Goal: Task Accomplishment & Management: Complete application form

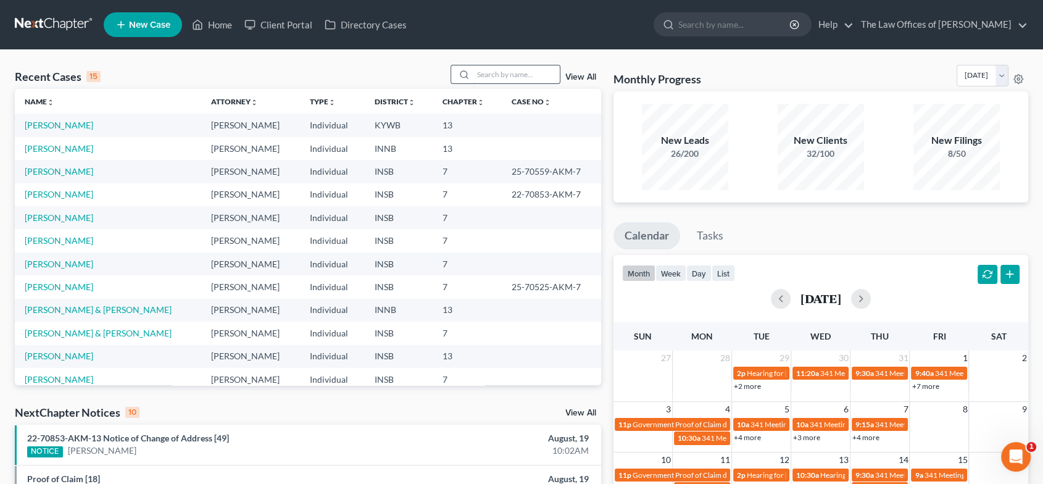
click at [479, 73] on input "search" at bounding box center [516, 74] width 86 height 18
type input "[PERSON_NAME]"
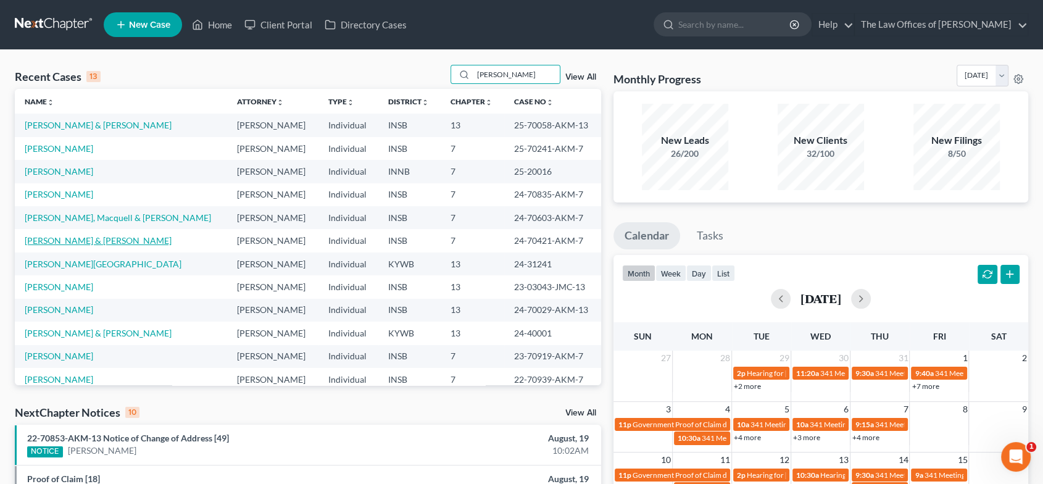
click at [81, 236] on link "[PERSON_NAME] & [PERSON_NAME]" at bounding box center [98, 240] width 147 height 10
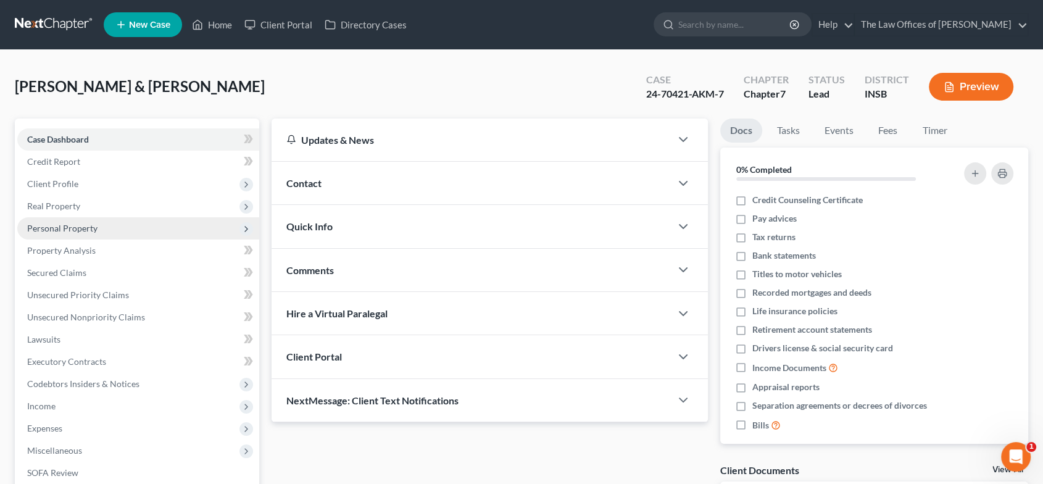
click at [105, 229] on span "Personal Property" at bounding box center [138, 228] width 242 height 22
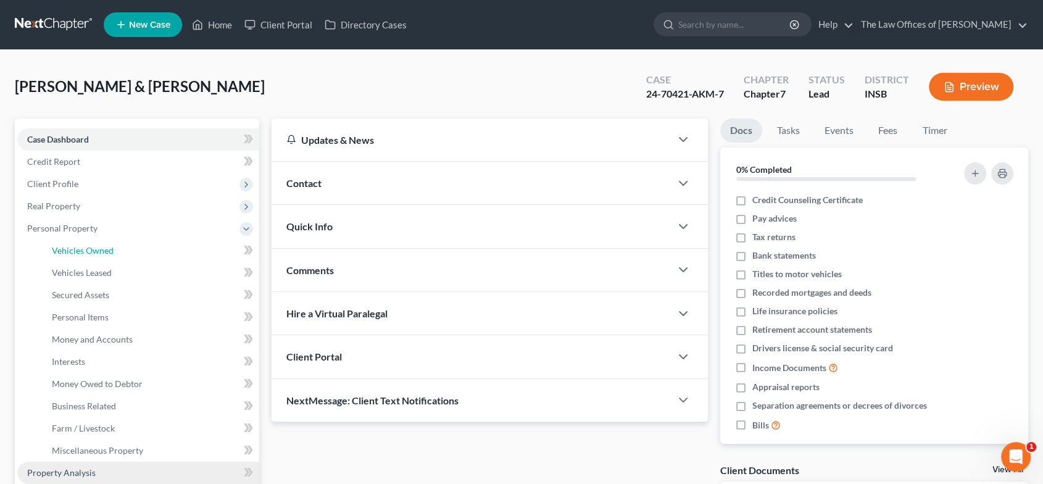
click at [106, 247] on span "Vehicles Owned" at bounding box center [83, 250] width 62 height 10
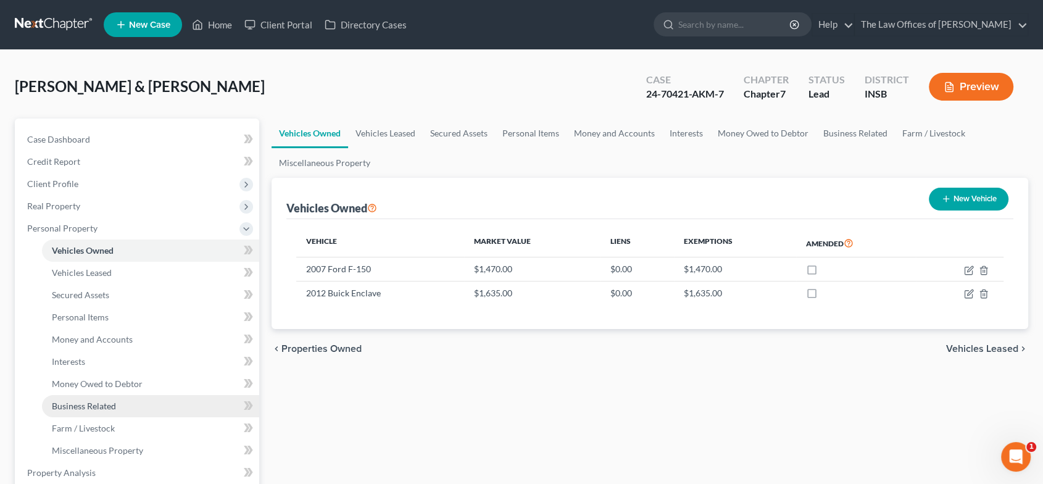
click at [152, 412] on link "Business Related" at bounding box center [150, 406] width 217 height 22
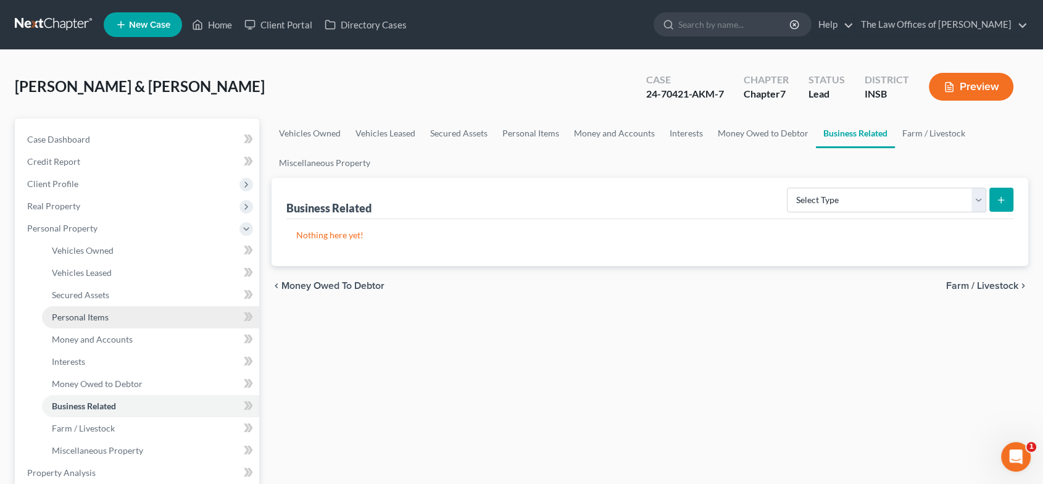
drag, startPoint x: 126, startPoint y: 310, endPoint x: 186, endPoint y: 318, distance: 60.4
click at [126, 310] on link "Personal Items" at bounding box center [150, 317] width 217 height 22
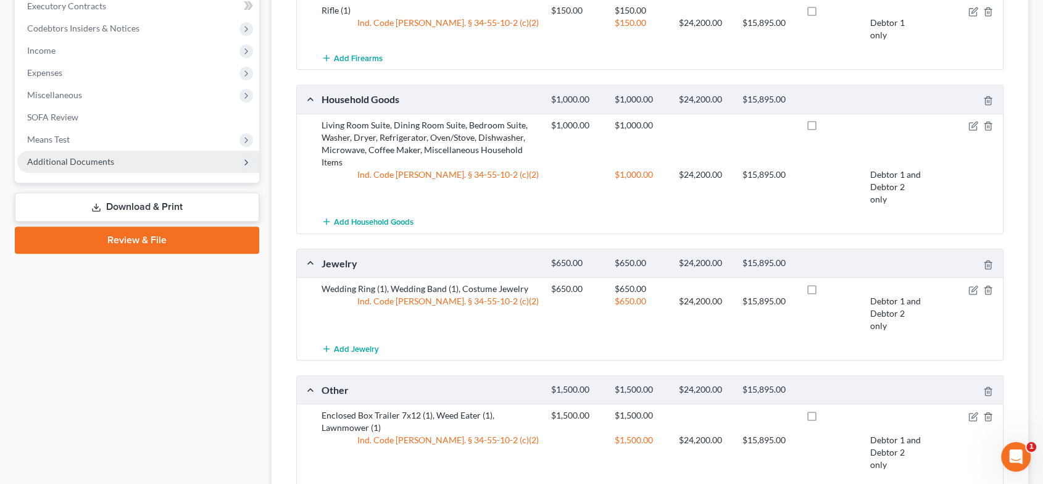
scroll to position [560, 0]
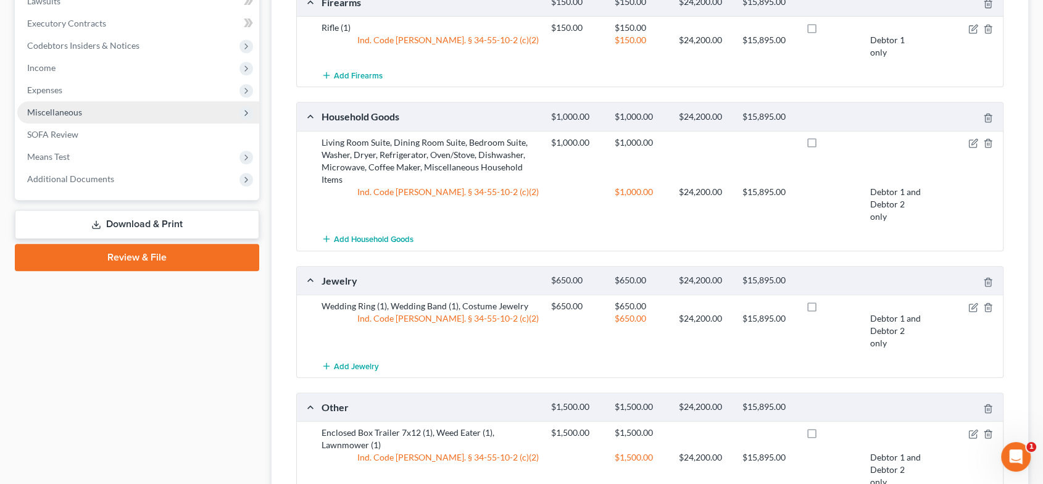
click at [131, 122] on span "Miscellaneous" at bounding box center [138, 112] width 242 height 22
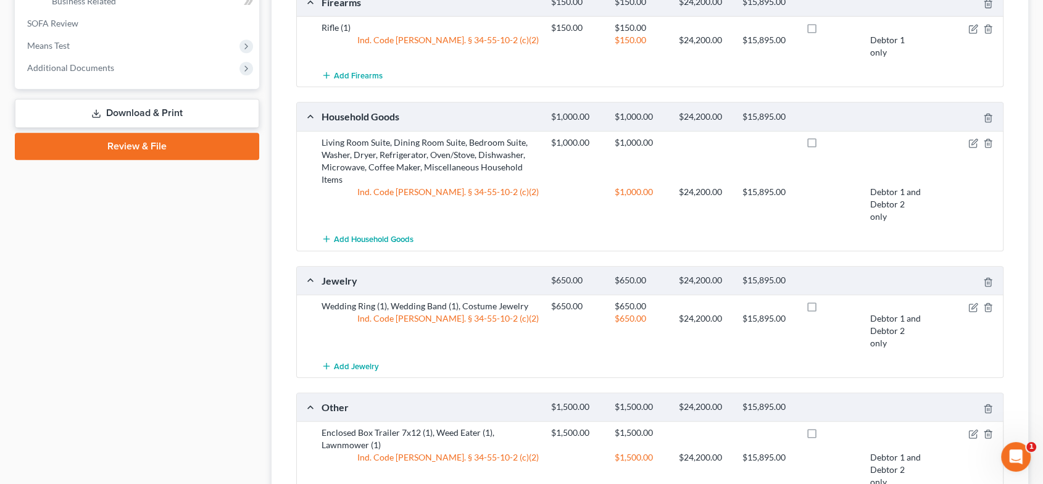
scroll to position [338, 0]
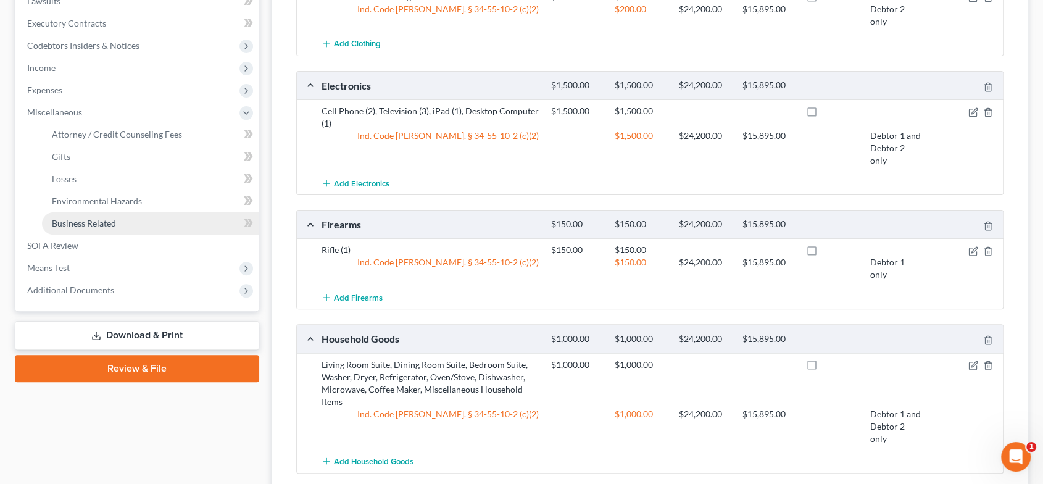
click at [122, 220] on link "Business Related" at bounding box center [150, 223] width 217 height 22
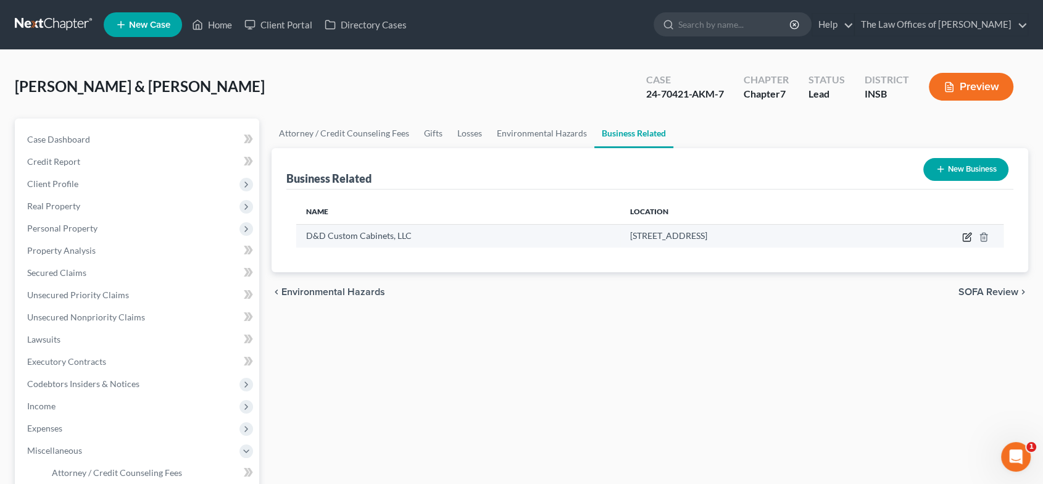
click at [968, 239] on icon "button" at bounding box center [967, 237] width 10 height 10
select select "member"
select select "15"
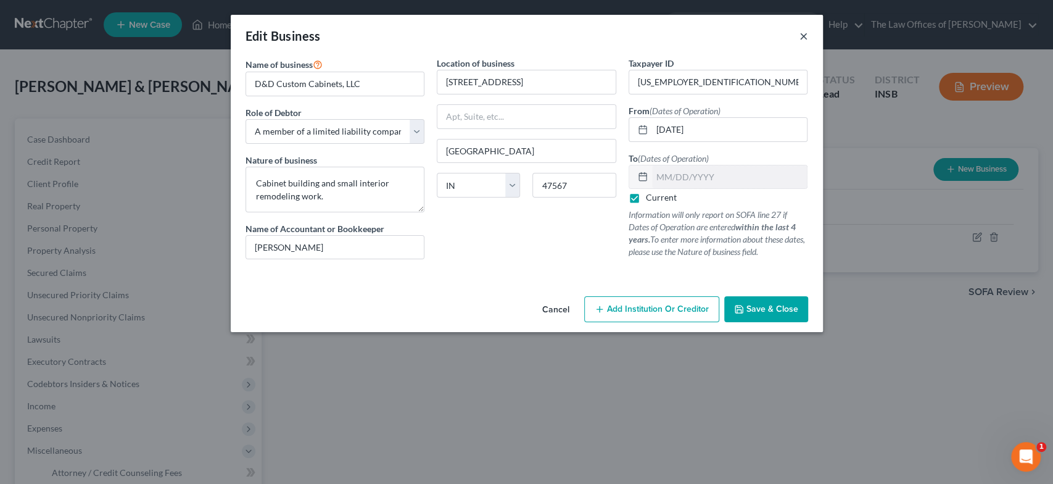
click at [804, 35] on button "×" at bounding box center [804, 35] width 9 height 15
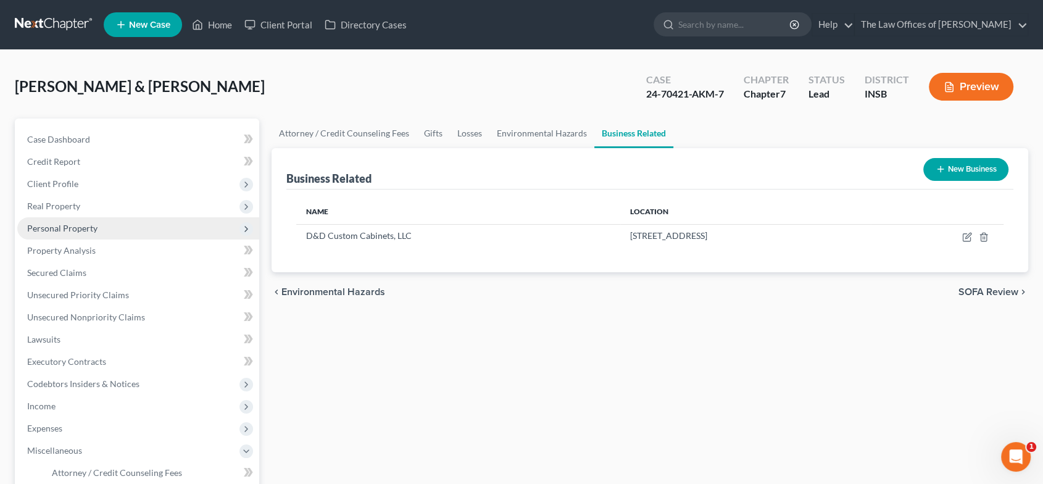
click at [105, 231] on span "Personal Property" at bounding box center [138, 228] width 242 height 22
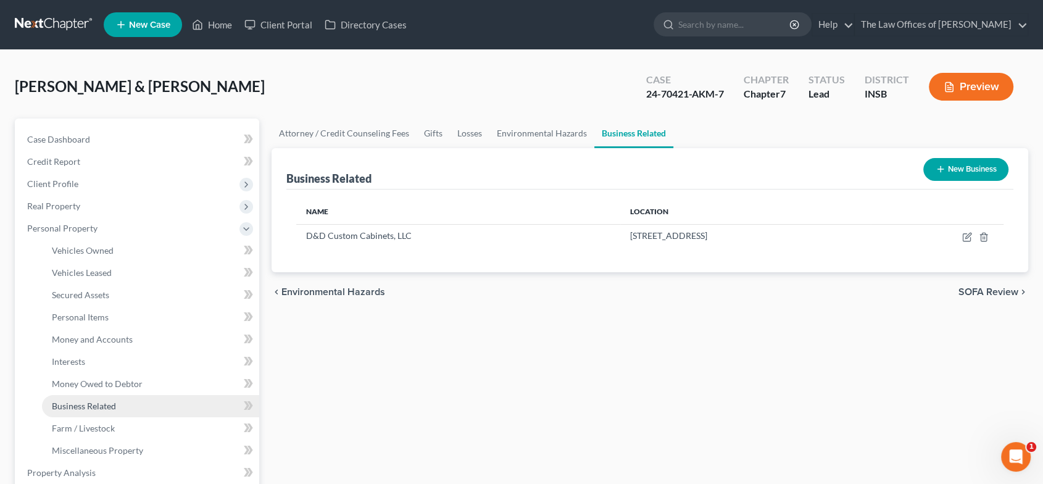
click at [133, 404] on link "Business Related" at bounding box center [150, 406] width 217 height 22
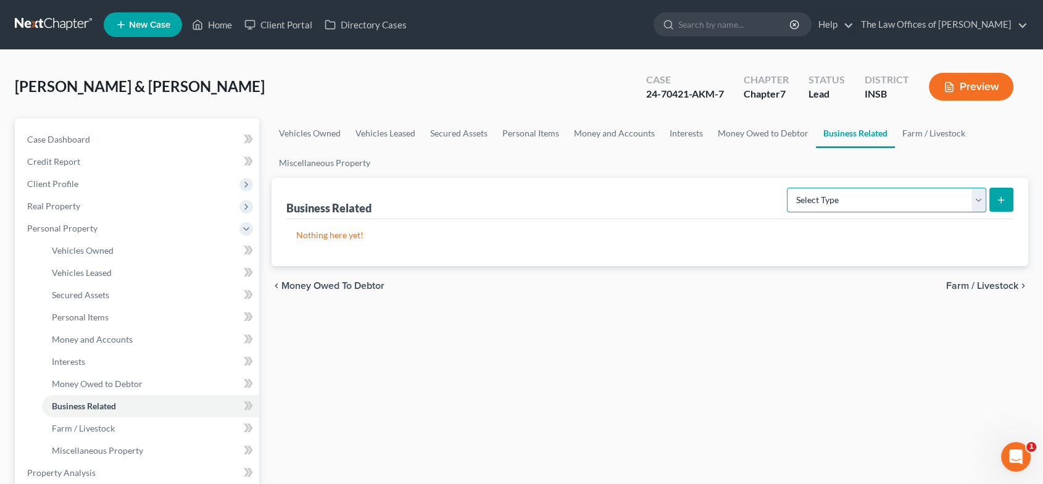
click at [908, 197] on select "Select Type Customer Lists Franchises Inventory Licenses Machinery Office Equip…" at bounding box center [886, 200] width 199 height 25
click at [558, 135] on link "Personal Items" at bounding box center [531, 133] width 72 height 30
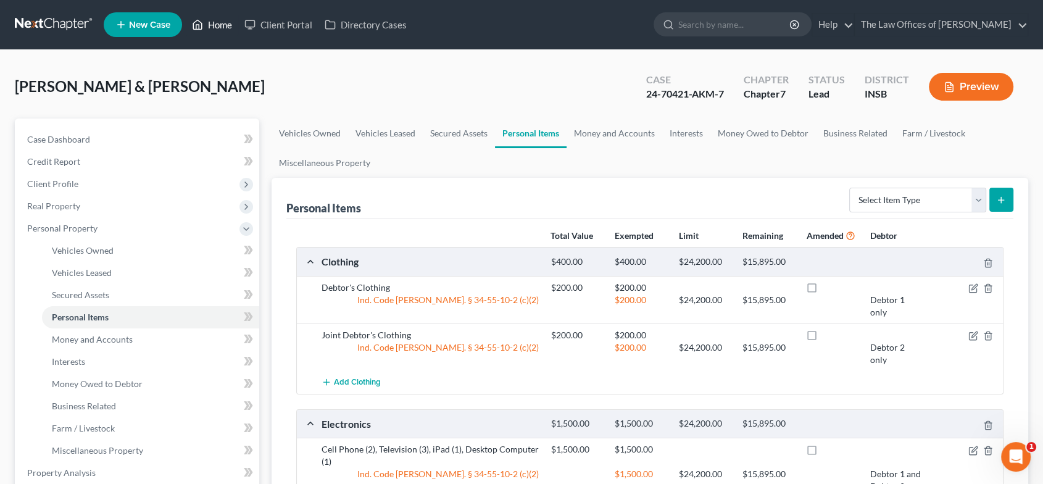
click at [204, 23] on link "Home" at bounding box center [212, 25] width 52 height 22
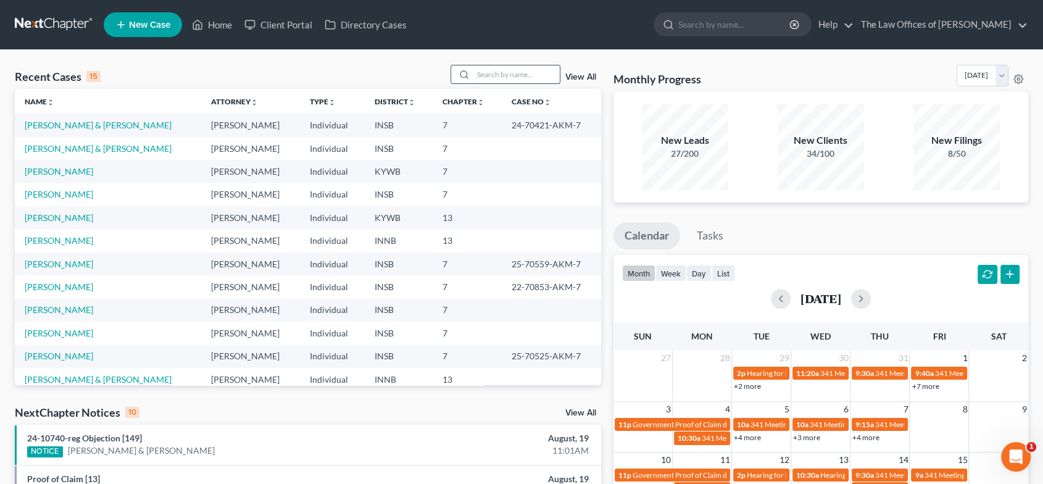
click at [502, 77] on input "search" at bounding box center [516, 74] width 86 height 18
type input "[PERSON_NAME]"
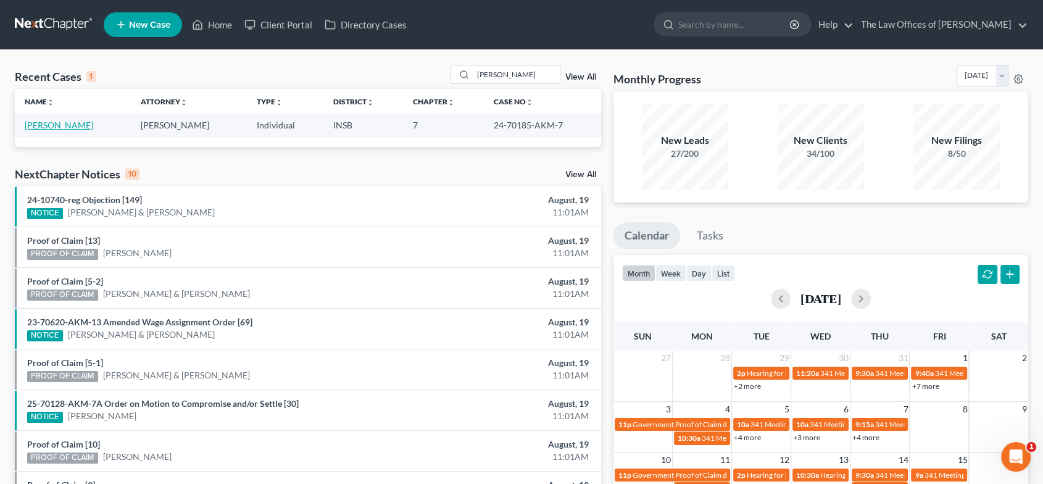
click at [83, 123] on link "[PERSON_NAME]" at bounding box center [59, 125] width 68 height 10
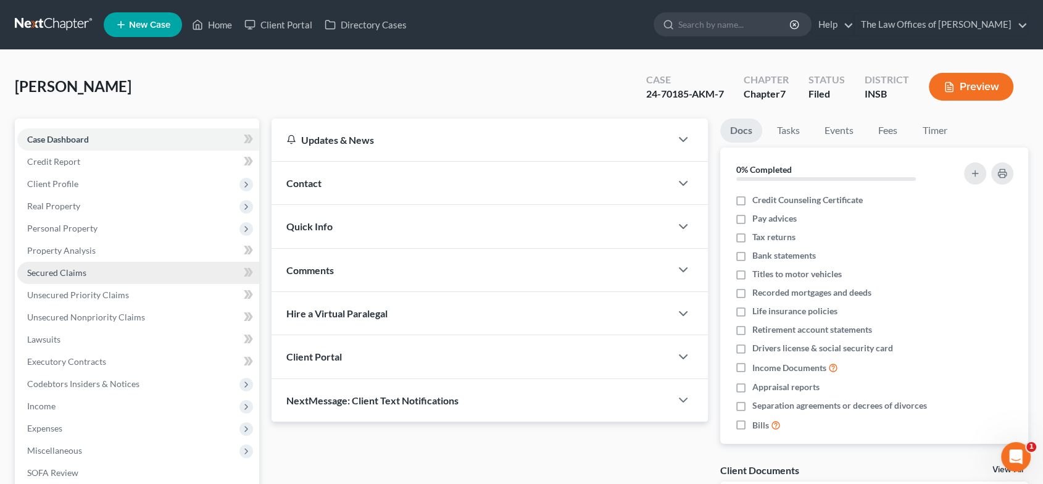
click at [114, 270] on link "Secured Claims" at bounding box center [138, 273] width 242 height 22
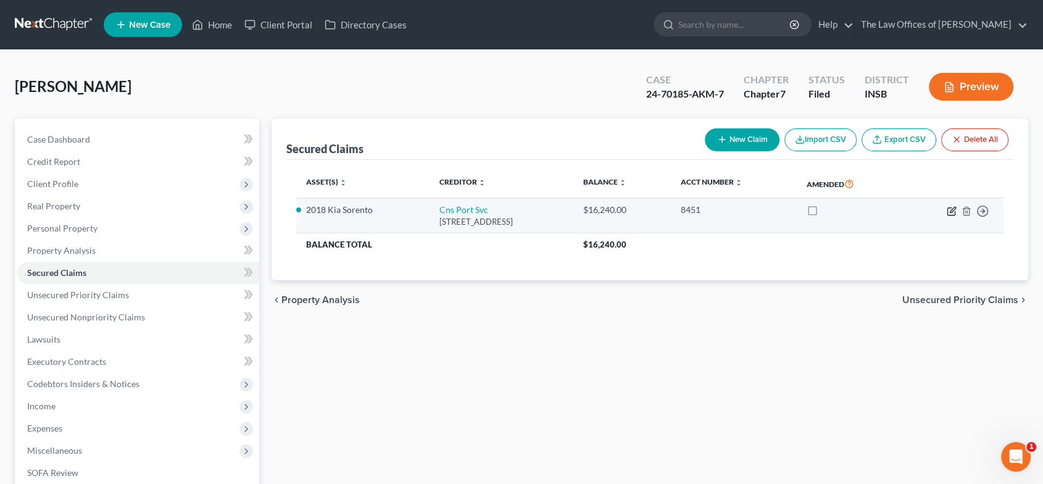
click at [950, 208] on icon "button" at bounding box center [952, 211] width 10 height 10
select select "4"
select select "9"
select select "0"
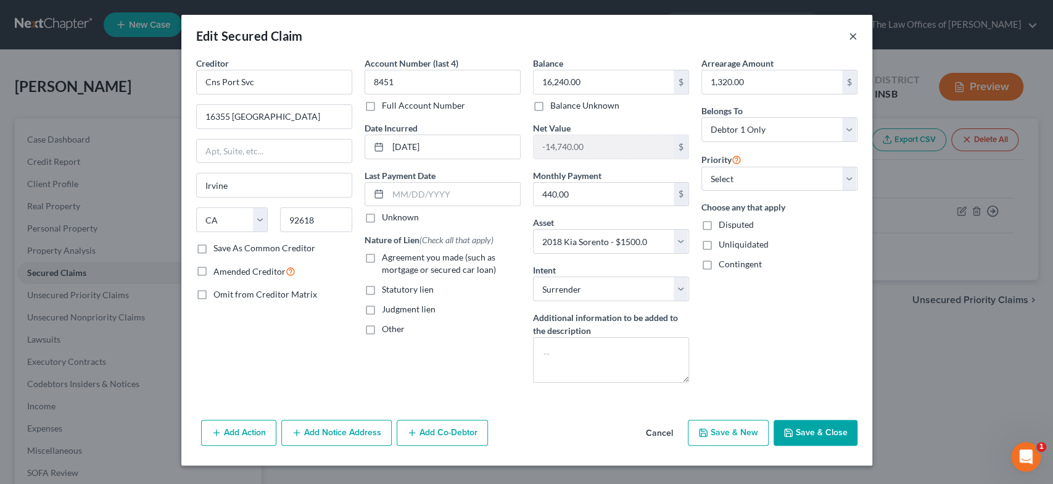
click at [850, 38] on button "×" at bounding box center [853, 35] width 9 height 15
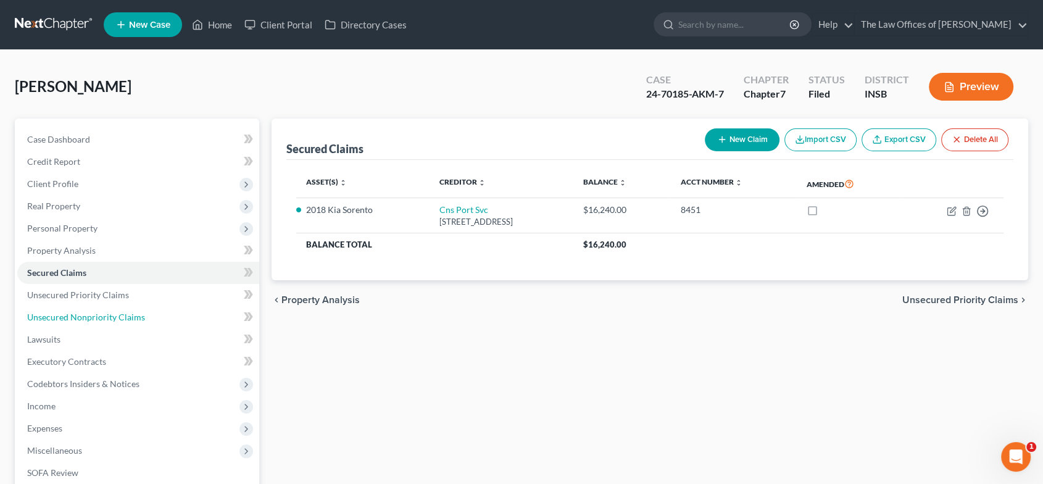
drag, startPoint x: 133, startPoint y: 314, endPoint x: 439, endPoint y: 334, distance: 306.7
click at [133, 314] on span "Unsecured Nonpriority Claims" at bounding box center [86, 317] width 118 height 10
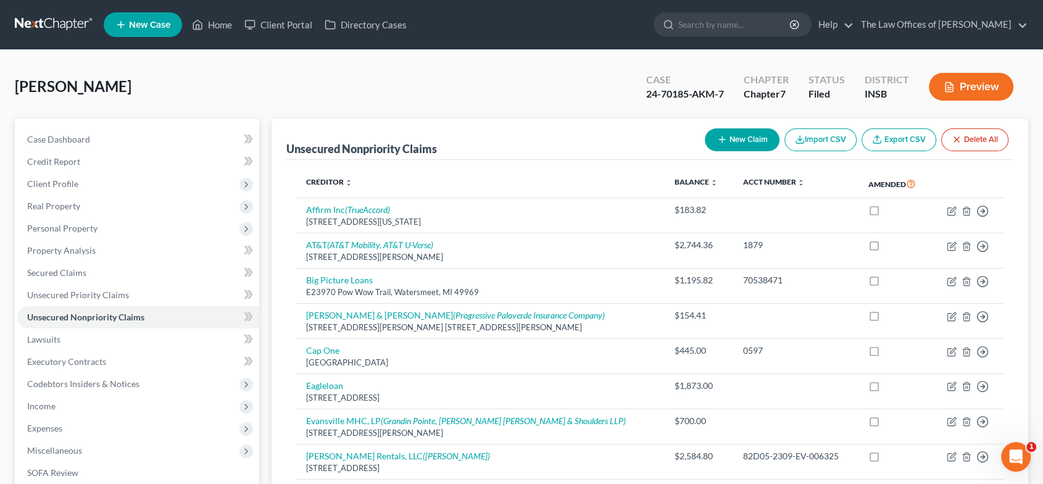
click at [722, 137] on line "button" at bounding box center [722, 140] width 0 height 6
select select "0"
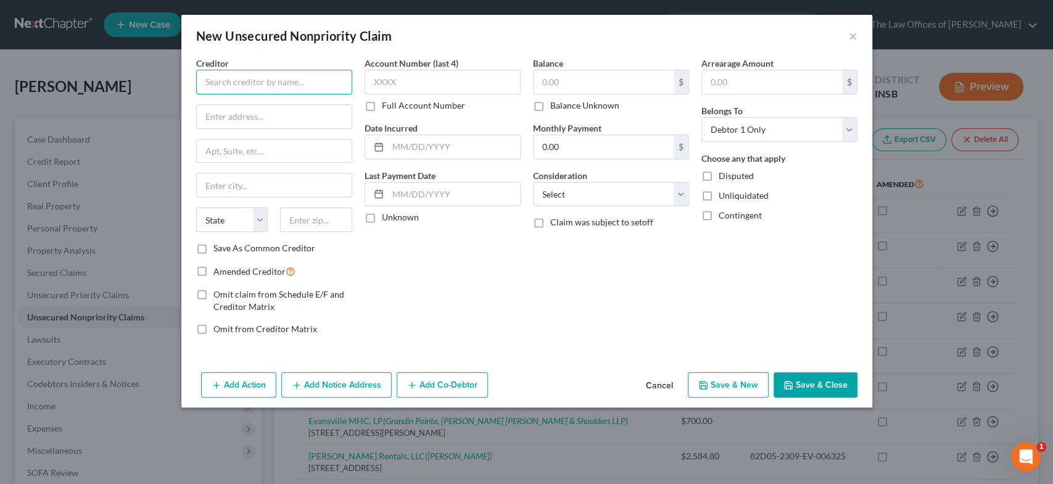
click at [314, 83] on input "text" at bounding box center [274, 82] width 156 height 25
click at [259, 81] on input "Check" at bounding box center [274, 82] width 156 height 25
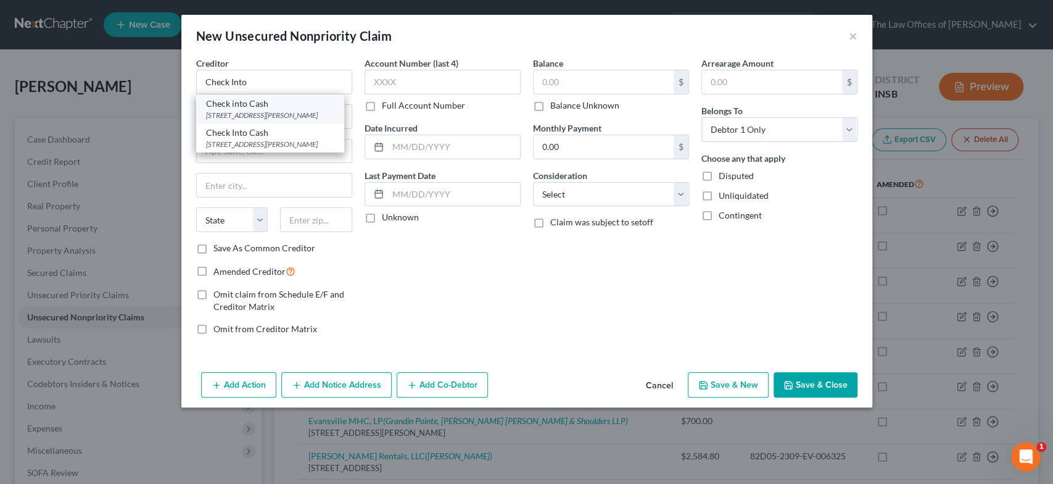
click at [315, 110] on div "[STREET_ADDRESS][PERSON_NAME]" at bounding box center [270, 115] width 128 height 10
type input "Check into Cash"
type input "[STREET_ADDRESS][PERSON_NAME]"
type input "Ste. 80"
type input "[GEOGRAPHIC_DATA]"
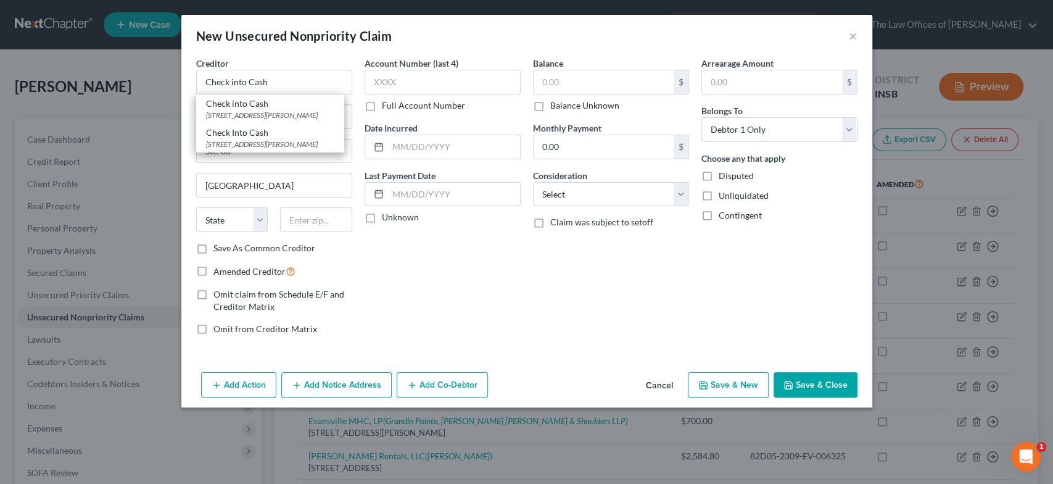
select select "44"
type input "37311"
drag, startPoint x: 811, startPoint y: 383, endPoint x: 877, endPoint y: 126, distance: 264.9
click at [811, 383] on button "Save & Close" at bounding box center [816, 385] width 84 height 26
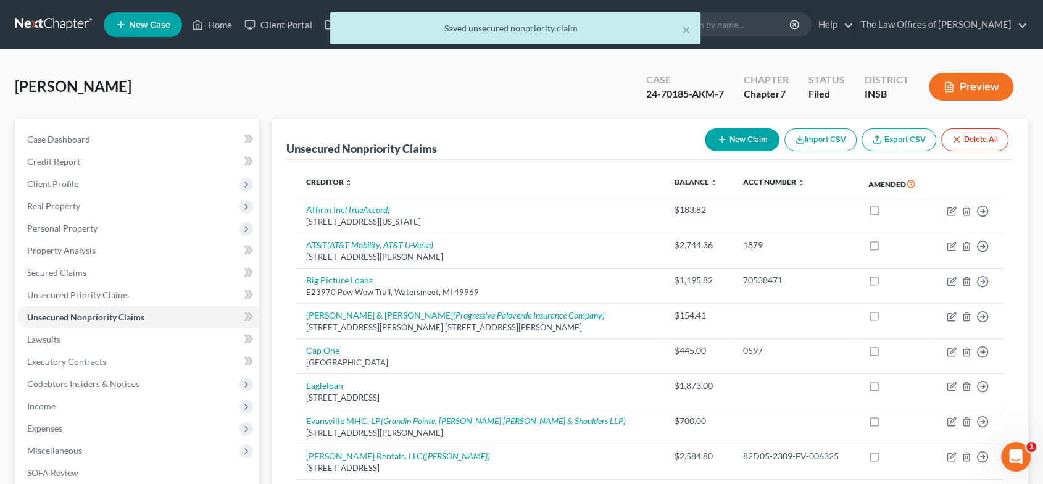
click at [748, 139] on button "New Claim" at bounding box center [742, 139] width 75 height 23
select select "0"
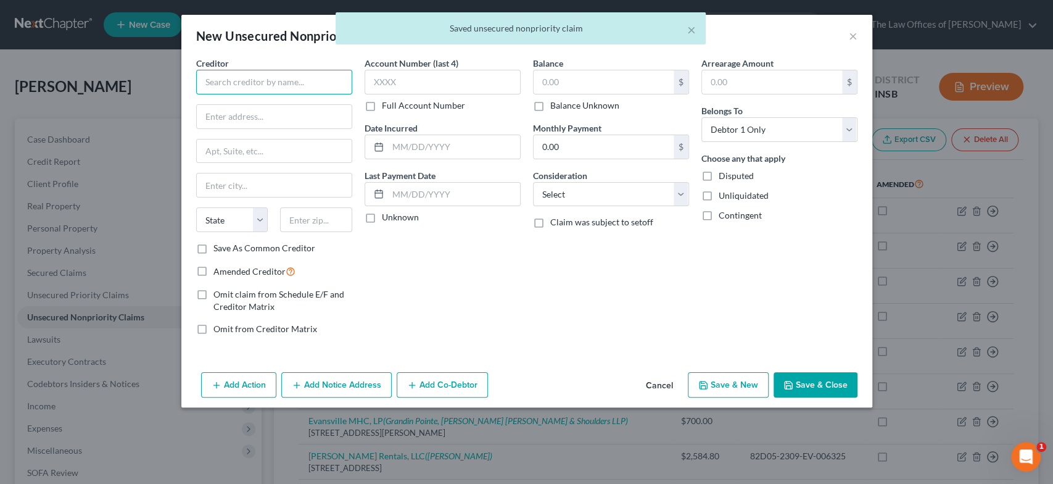
click at [282, 83] on input "text" at bounding box center [274, 82] width 156 height 25
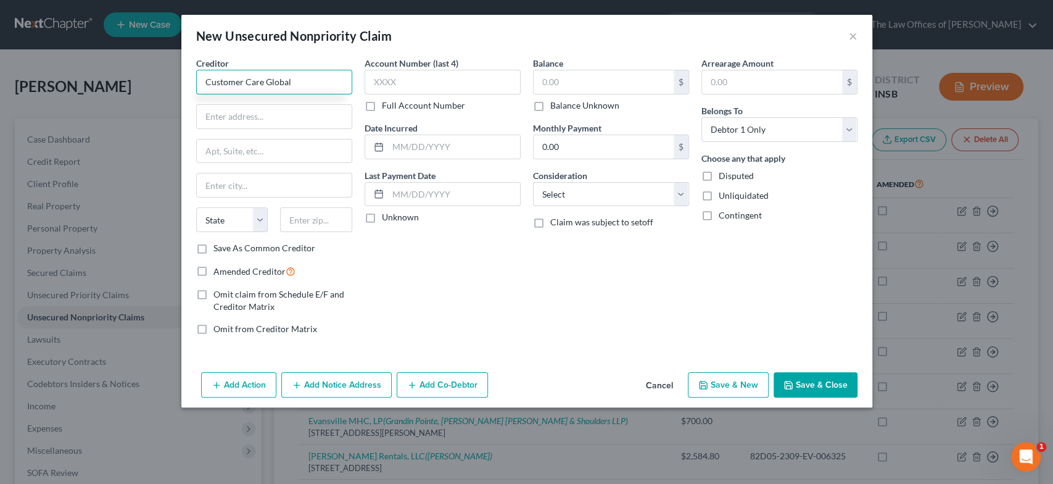
type input "Customer Care Global"
type input "[STREET_ADDRESS][PERSON_NAME]"
type input "Ste 950"
type input "60169"
click at [658, 234] on div "Balance $ Balance Unknown Balance Undetermined $ Balance Unknown Monthly Paymen…" at bounding box center [611, 201] width 168 height 288
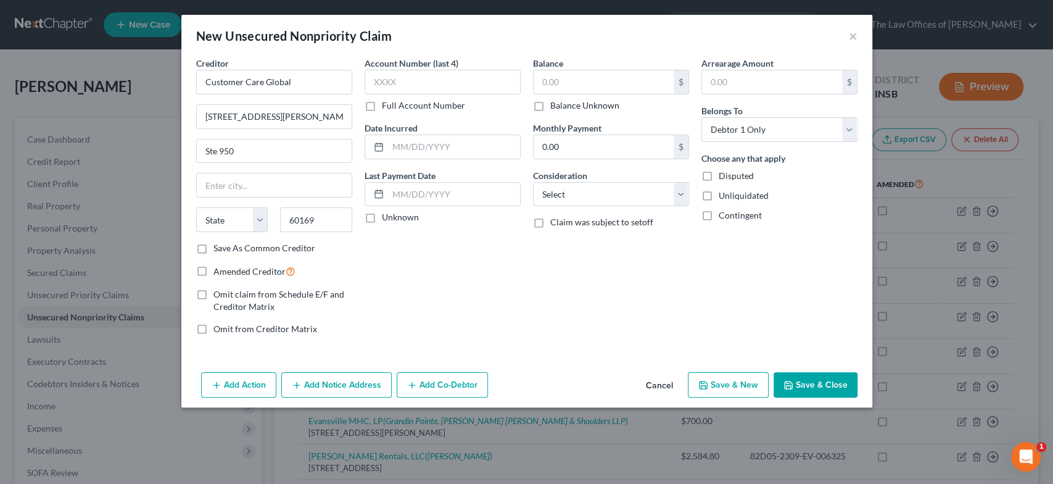
click at [555, 295] on div "Balance $ Balance Unknown Balance Undetermined $ Balance Unknown Monthly Paymen…" at bounding box center [611, 201] width 168 height 288
click at [293, 191] on input "text" at bounding box center [274, 184] width 155 height 23
type input "[PERSON_NAME] Estate"
select select "44"
click at [802, 381] on button "Save & Close" at bounding box center [816, 385] width 84 height 26
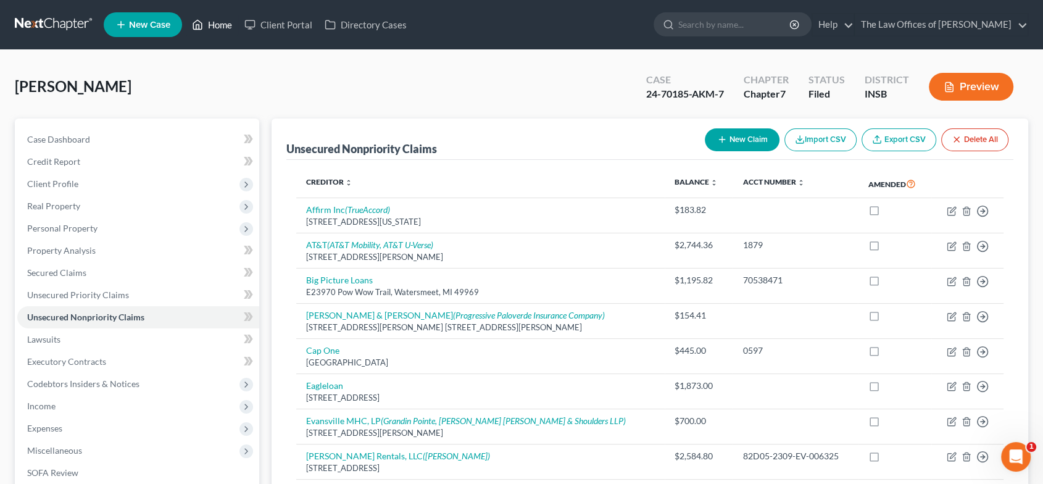
drag, startPoint x: 216, startPoint y: 23, endPoint x: 385, endPoint y: 48, distance: 171.0
click at [216, 23] on link "Home" at bounding box center [212, 25] width 52 height 22
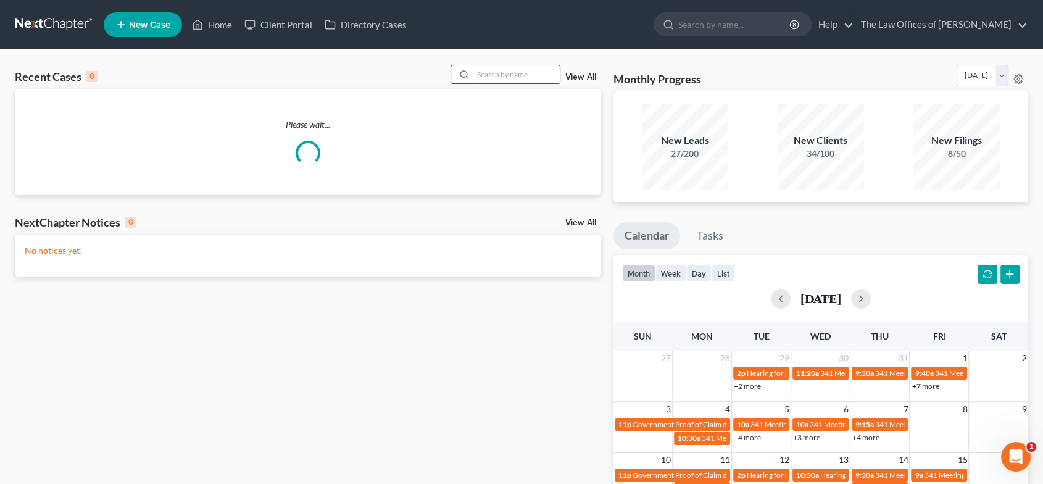
click at [506, 73] on input "search" at bounding box center [516, 74] width 86 height 18
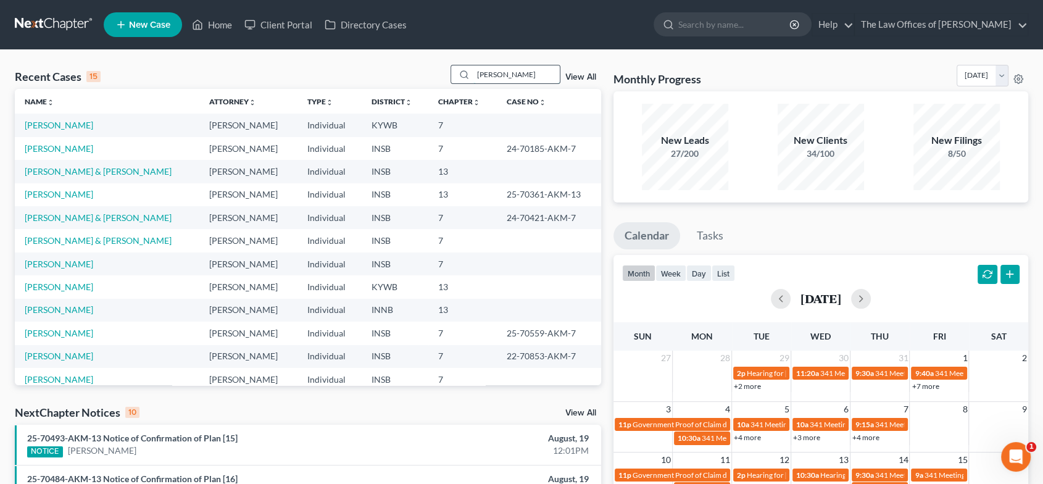
type input "[PERSON_NAME]"
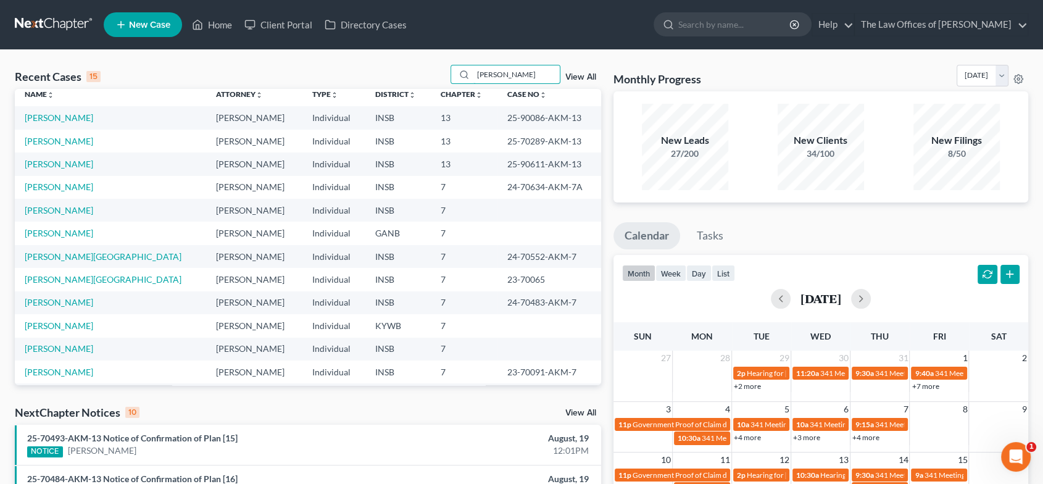
scroll to position [20, 0]
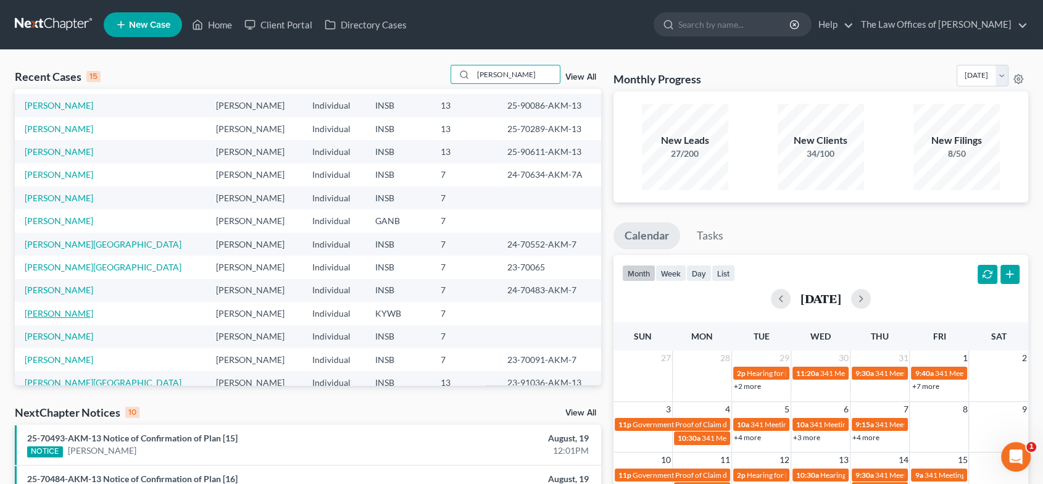
click at [59, 315] on link "[PERSON_NAME]" at bounding box center [59, 313] width 68 height 10
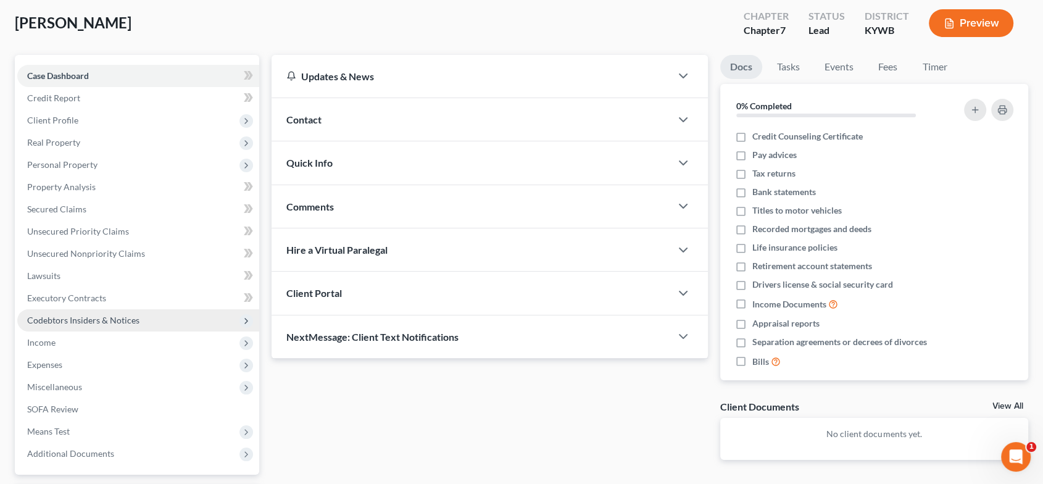
scroll to position [69, 0]
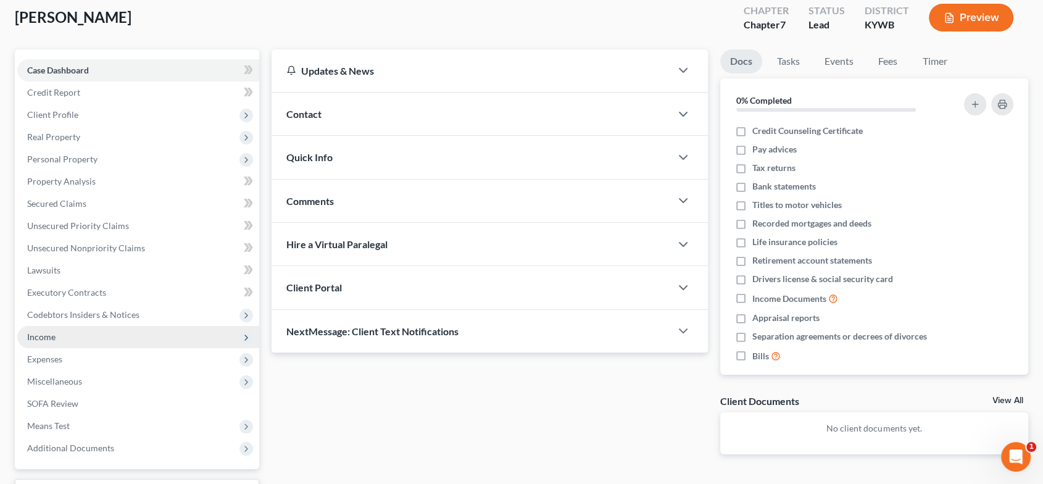
click at [79, 331] on span "Income" at bounding box center [138, 337] width 242 height 22
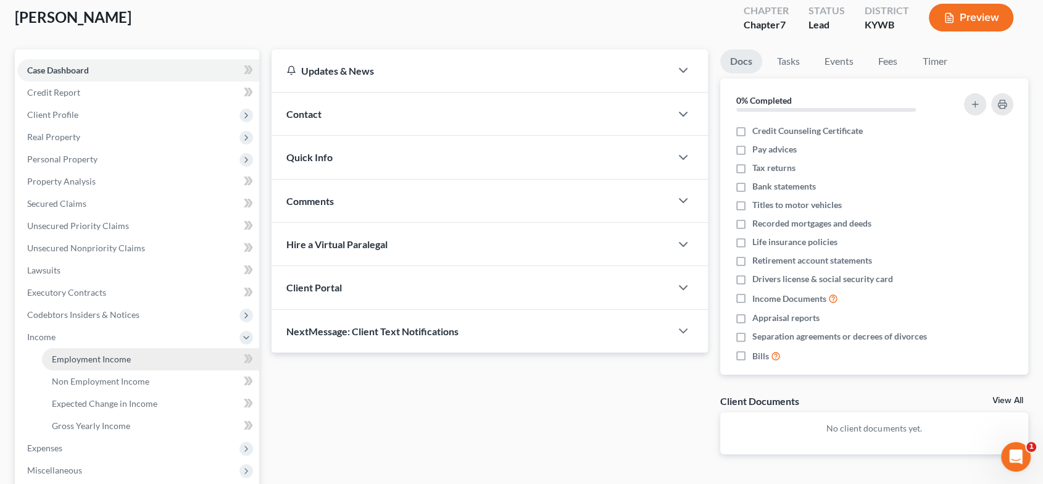
click at [119, 357] on span "Employment Income" at bounding box center [91, 359] width 79 height 10
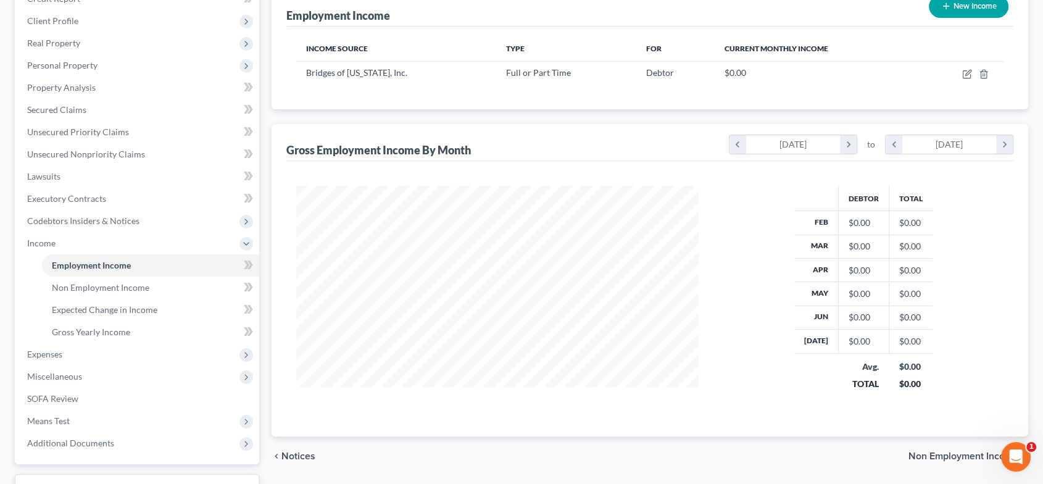
scroll to position [222, 0]
